Goal: Task Accomplishment & Management: Use online tool/utility

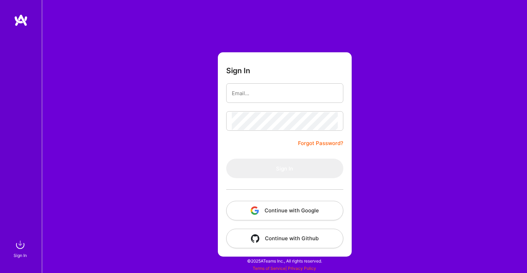
click at [285, 215] on button "Continue with Google" at bounding box center [284, 211] width 117 height 20
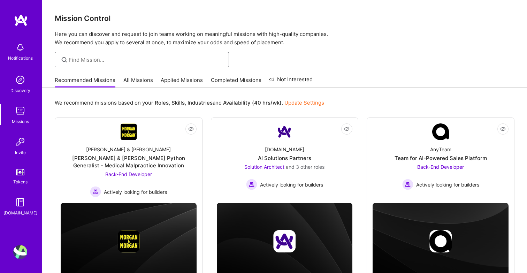
click at [124, 56] on input at bounding box center [146, 59] width 155 height 7
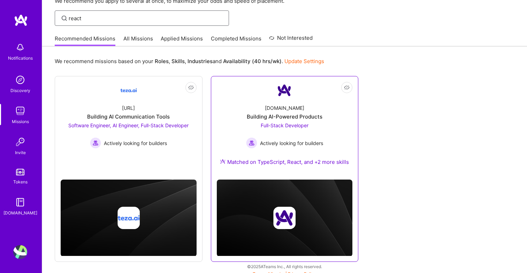
scroll to position [47, 0]
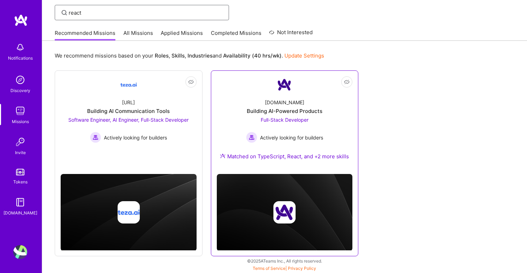
type input "react"
click at [321, 158] on div "Matched on TypeScript, React, and +2 more skills" at bounding box center [284, 156] width 129 height 7
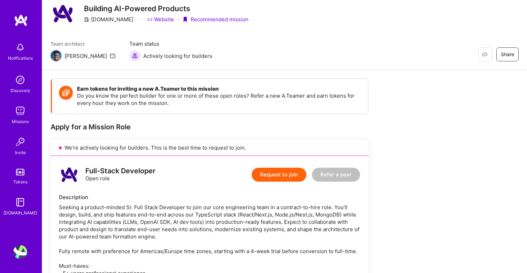
scroll to position [51, 0]
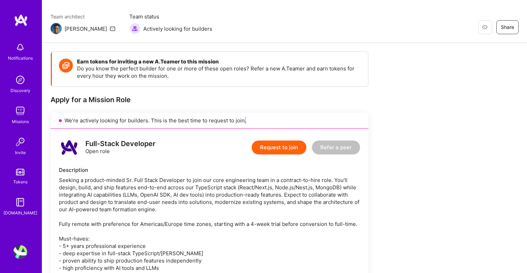
drag, startPoint x: 242, startPoint y: 120, endPoint x: 68, endPoint y: 126, distance: 174.3
click at [74, 124] on div "We’re actively looking for builders. This is the best time to request to join." at bounding box center [210, 121] width 318 height 16
click at [72, 29] on div "[PERSON_NAME]" at bounding box center [85, 28] width 42 height 7
click at [62, 29] on div "[PERSON_NAME]" at bounding box center [83, 28] width 65 height 11
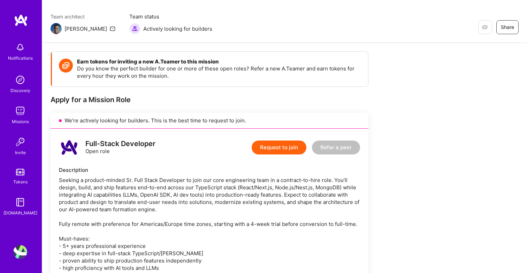
click at [59, 28] on img at bounding box center [56, 28] width 11 height 11
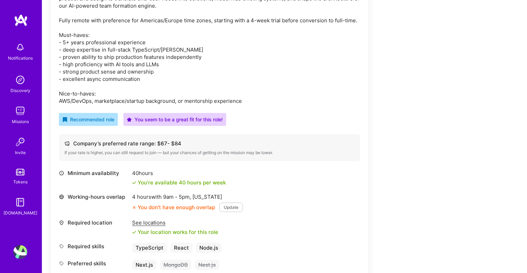
scroll to position [260, 0]
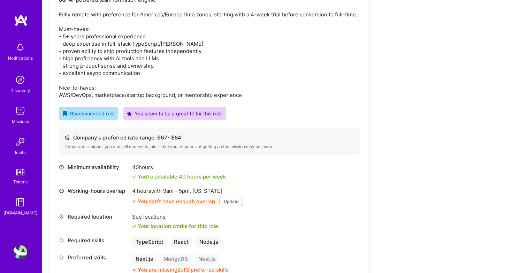
click at [310, 87] on div "Seeking a product-minded Sr. Full Stack Developer to join our core engineering …" at bounding box center [209, 33] width 301 height 132
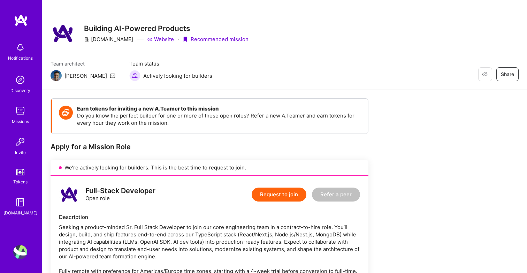
scroll to position [0, 0]
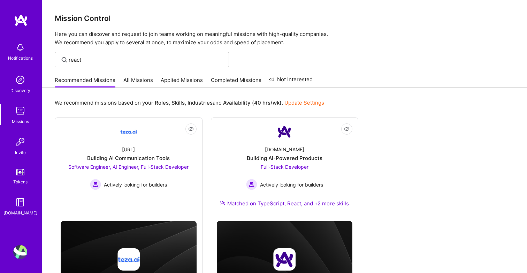
scroll to position [47, 0]
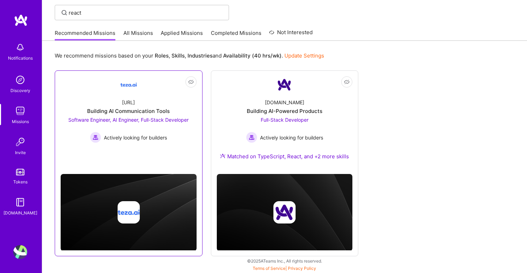
click at [158, 117] on span "Software Engineer, AI Engineer, Full-Stack Developer" at bounding box center [128, 120] width 120 height 6
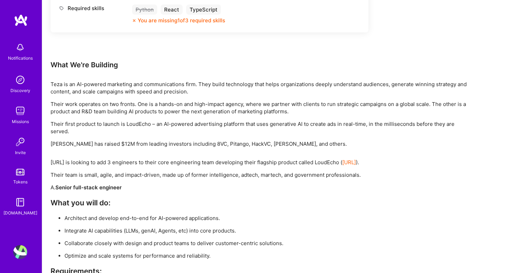
scroll to position [939, 0]
